Goal: Transaction & Acquisition: Purchase product/service

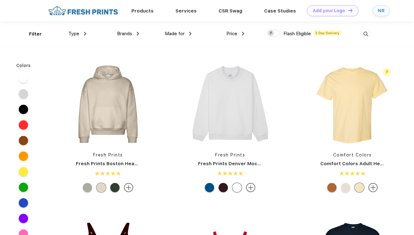
click at [364, 33] on img at bounding box center [366, 34] width 10 height 10
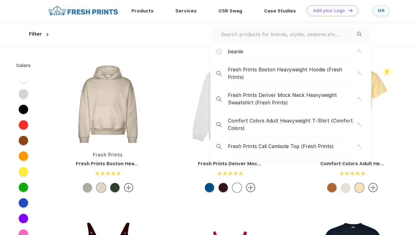
click at [332, 36] on input "text" at bounding box center [288, 34] width 137 height 7
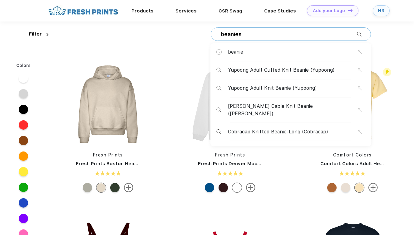
type input "beanies"
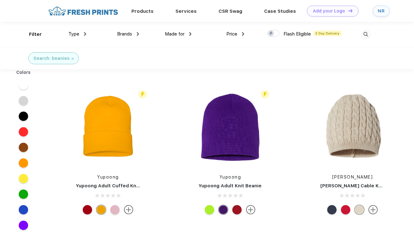
click at [228, 37] on span "Price" at bounding box center [231, 34] width 11 height 6
click at [236, 34] on span "Price" at bounding box center [231, 34] width 11 height 6
click at [241, 34] on div "Price" at bounding box center [235, 34] width 18 height 7
click at [232, 53] on div "$" at bounding box center [246, 55] width 69 height 12
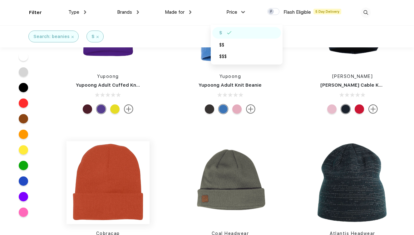
scroll to position [104, 0]
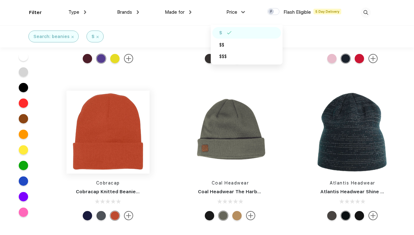
click at [119, 139] on img at bounding box center [107, 132] width 83 height 83
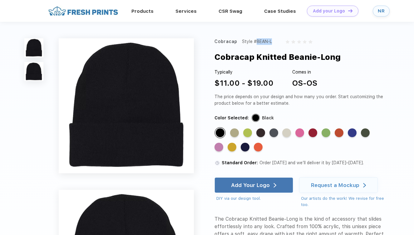
drag, startPoint x: 255, startPoint y: 42, endPoint x: 274, endPoint y: 43, distance: 19.7
click at [274, 43] on div "Cobracap Style #BEAN-L" at bounding box center [299, 41] width 170 height 7
copy div "#BEAN-L"
click at [262, 133] on div "Standard Color" at bounding box center [260, 133] width 9 height 9
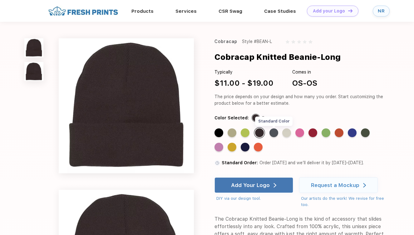
click at [276, 134] on div "Standard Color" at bounding box center [273, 133] width 9 height 9
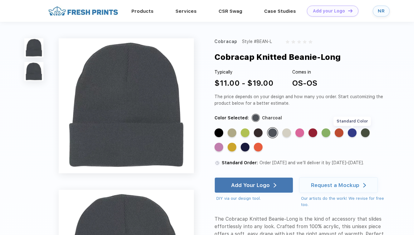
click at [355, 135] on div "Standard Color" at bounding box center [352, 133] width 9 height 9
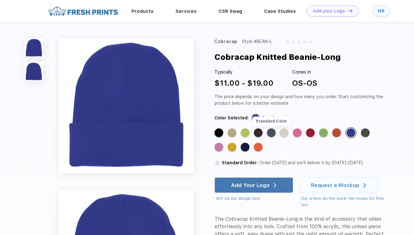
click at [272, 134] on div "Standard Color" at bounding box center [271, 133] width 9 height 9
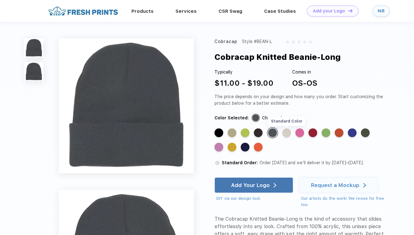
click at [288, 133] on div "Standard Color" at bounding box center [286, 133] width 9 height 9
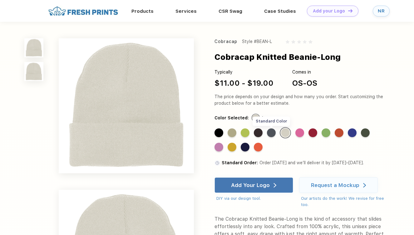
click at [274, 132] on div "Standard Color" at bounding box center [271, 133] width 9 height 9
